Goal: Communication & Community: Answer question/provide support

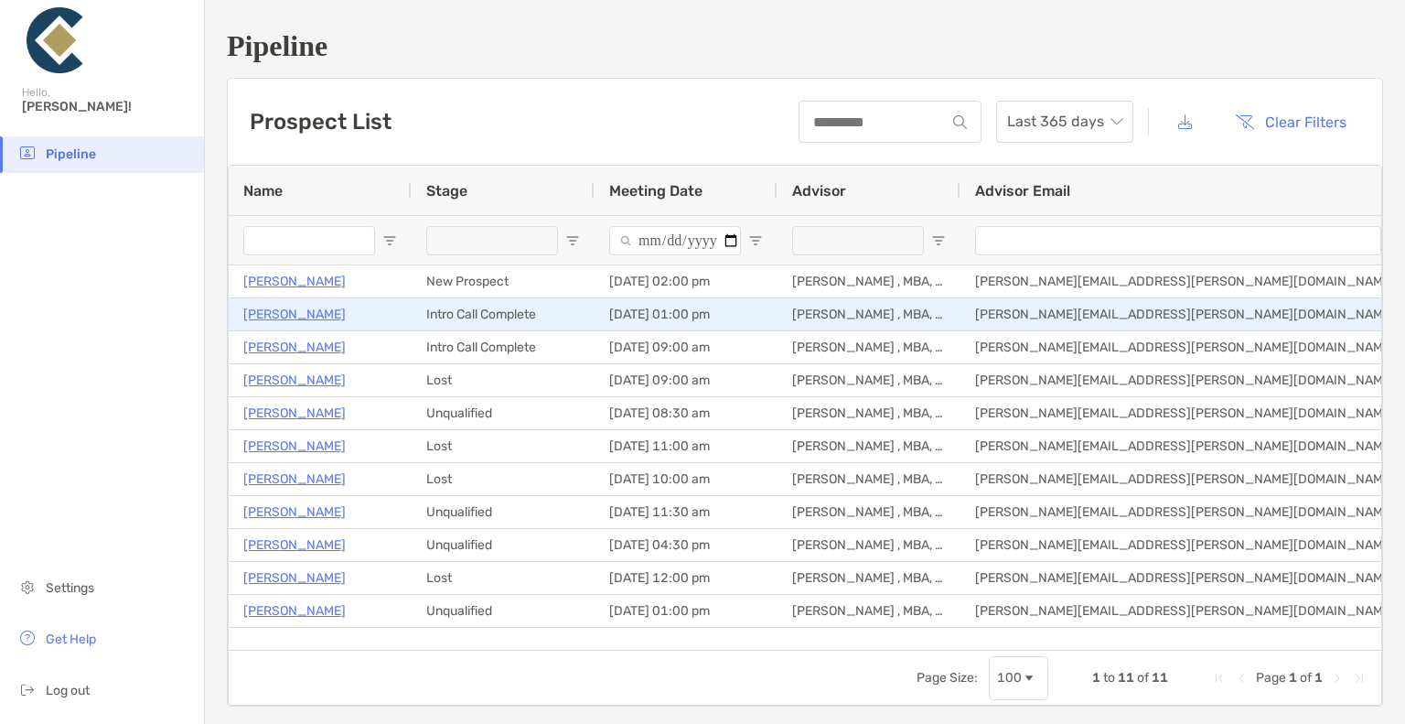
click at [294, 314] on p "[PERSON_NAME]" at bounding box center [294, 314] width 102 height 23
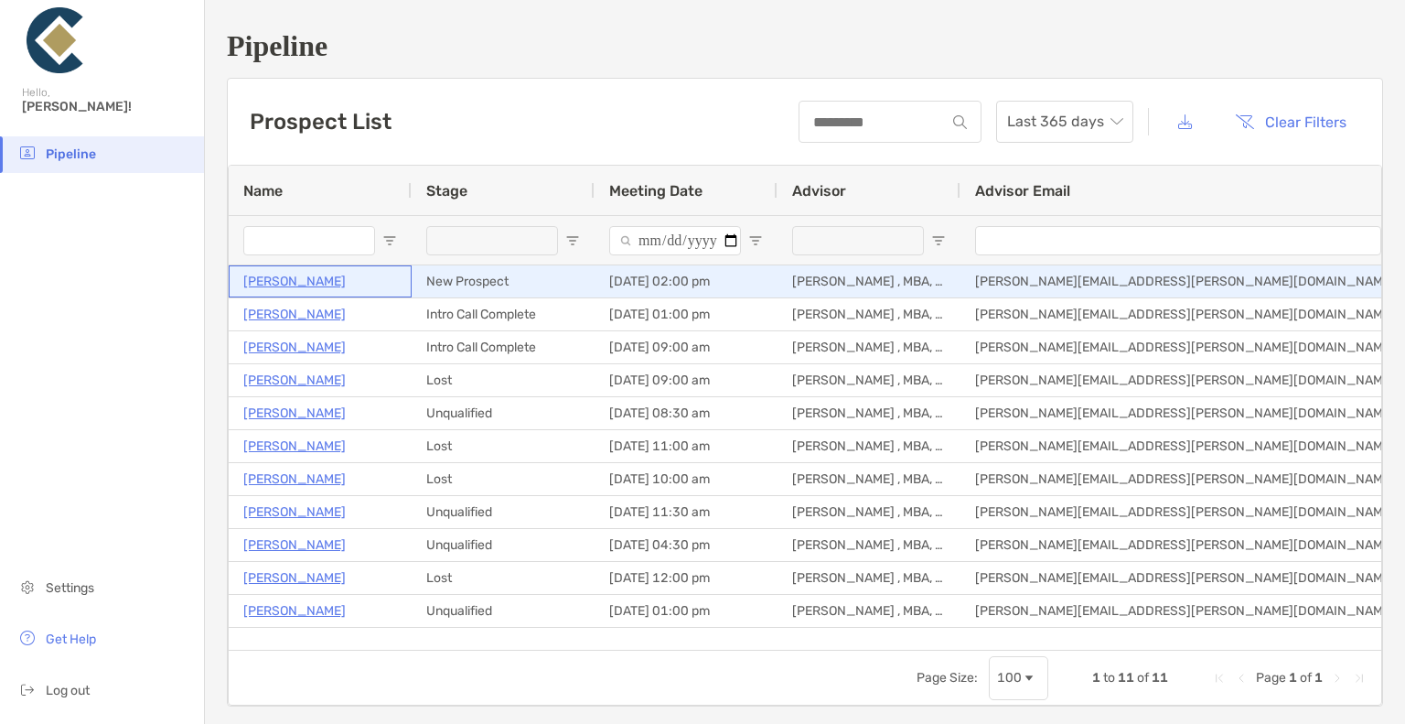
click at [281, 285] on p "[PERSON_NAME]" at bounding box center [294, 281] width 102 height 23
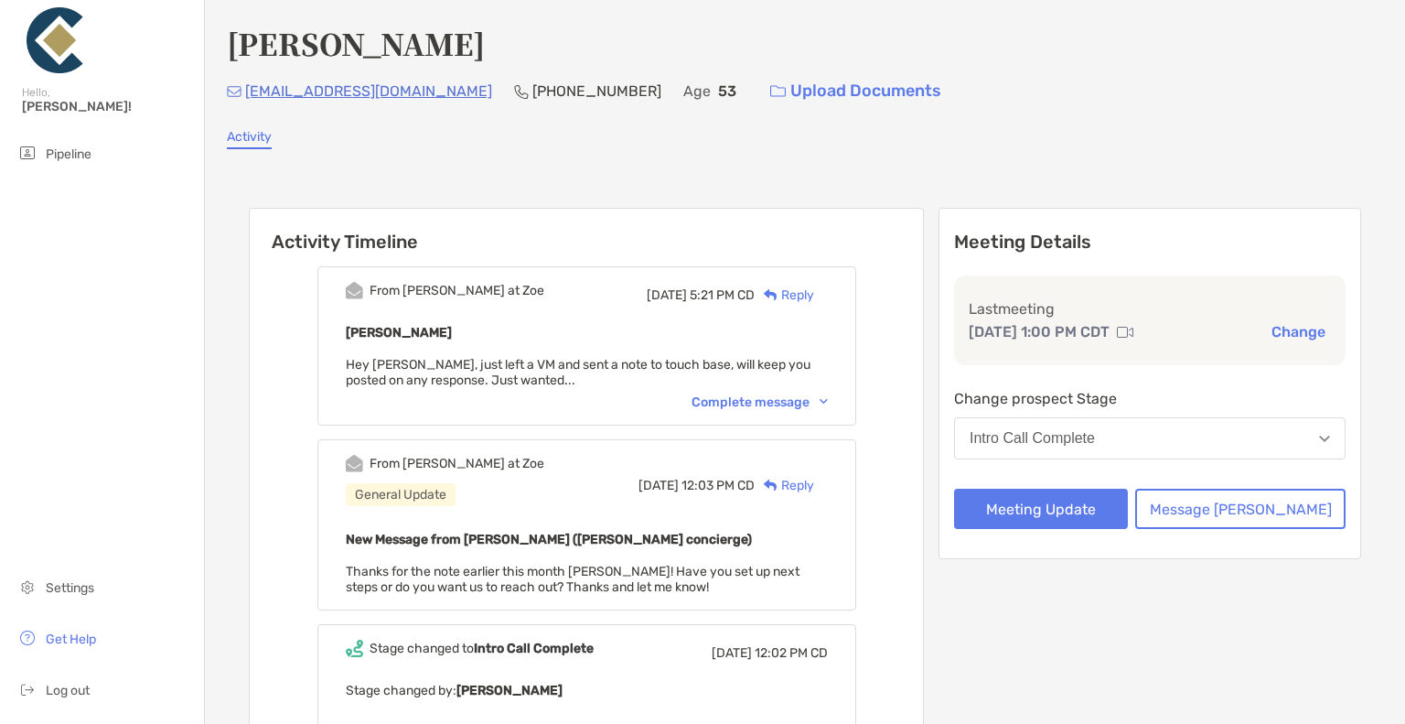
click at [814, 293] on div "Reply" at bounding box center [784, 294] width 59 height 19
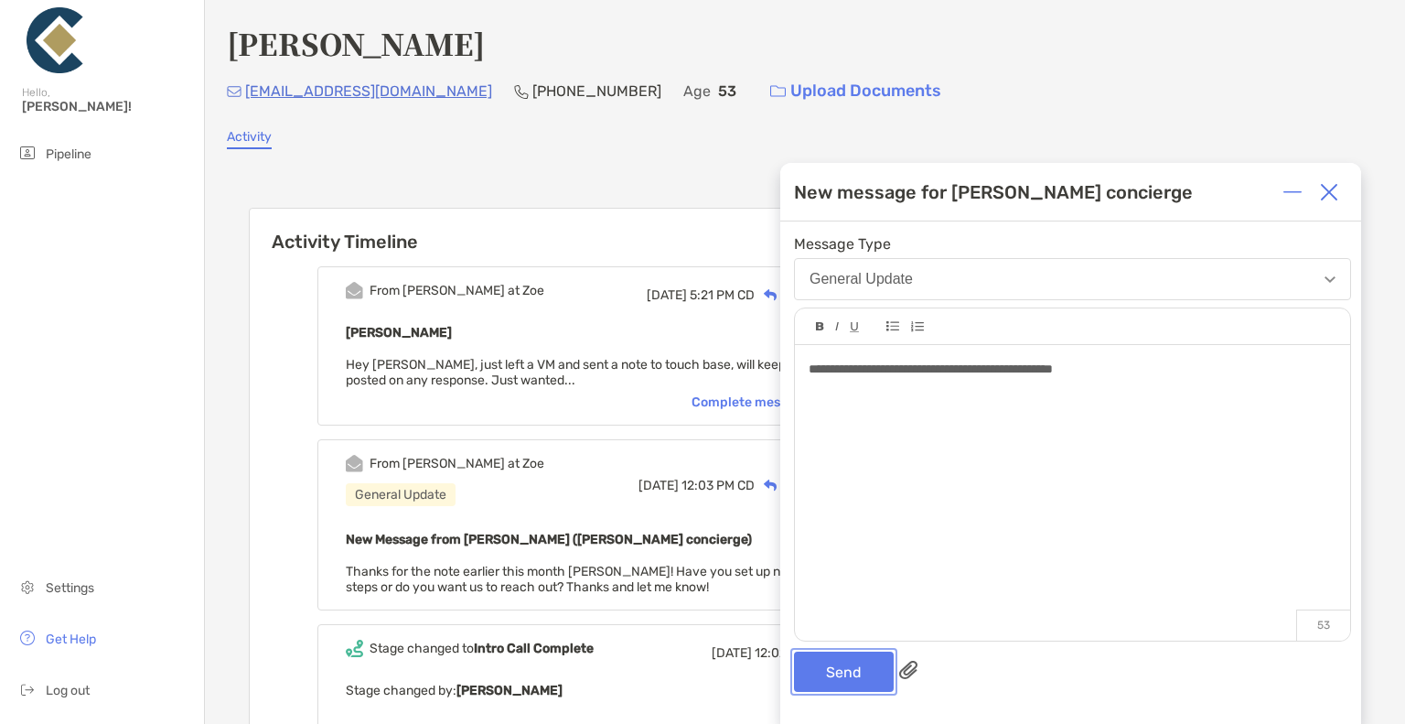
click at [837, 664] on button "Send" at bounding box center [844, 671] width 100 height 40
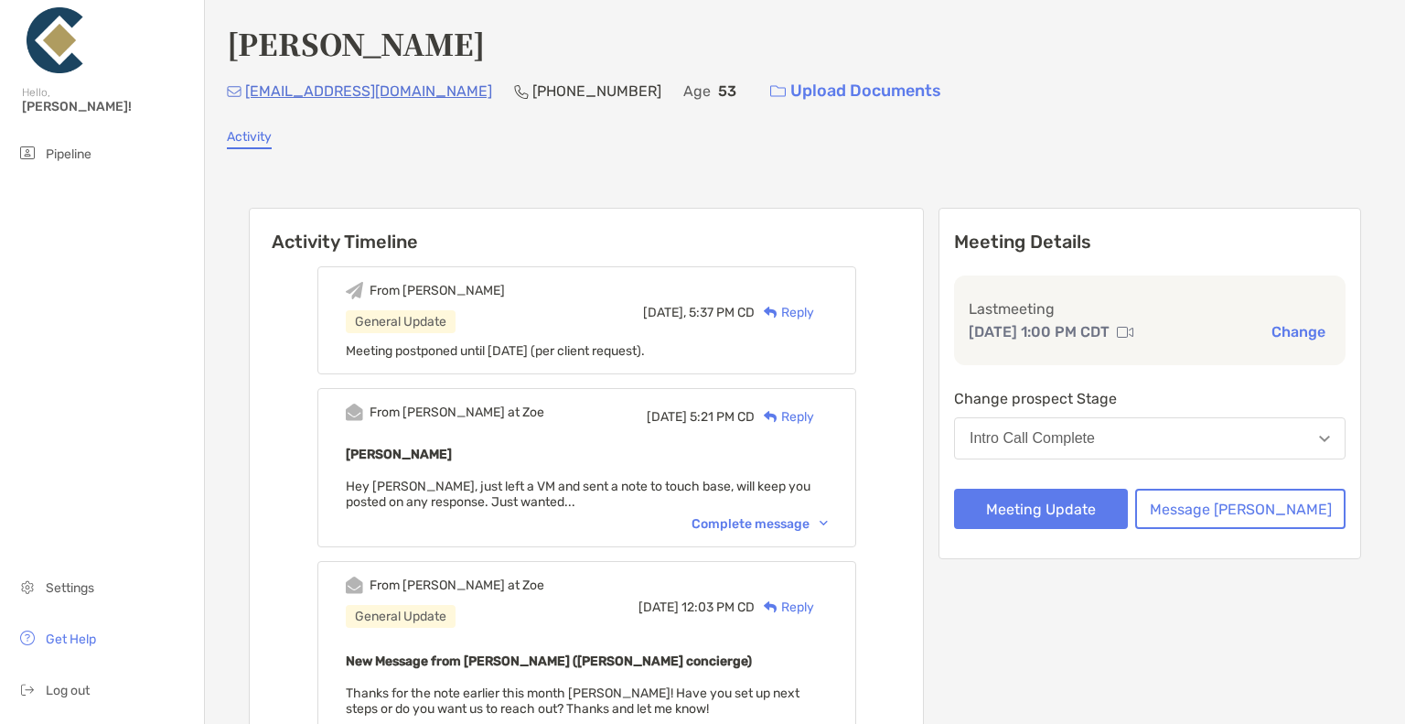
click at [828, 664] on div "New Message from Matthew Wiener (Zoe concierge) Thanks for the note earlier thi…" at bounding box center [587, 683] width 482 height 67
